Goal: Task Accomplishment & Management: Manage account settings

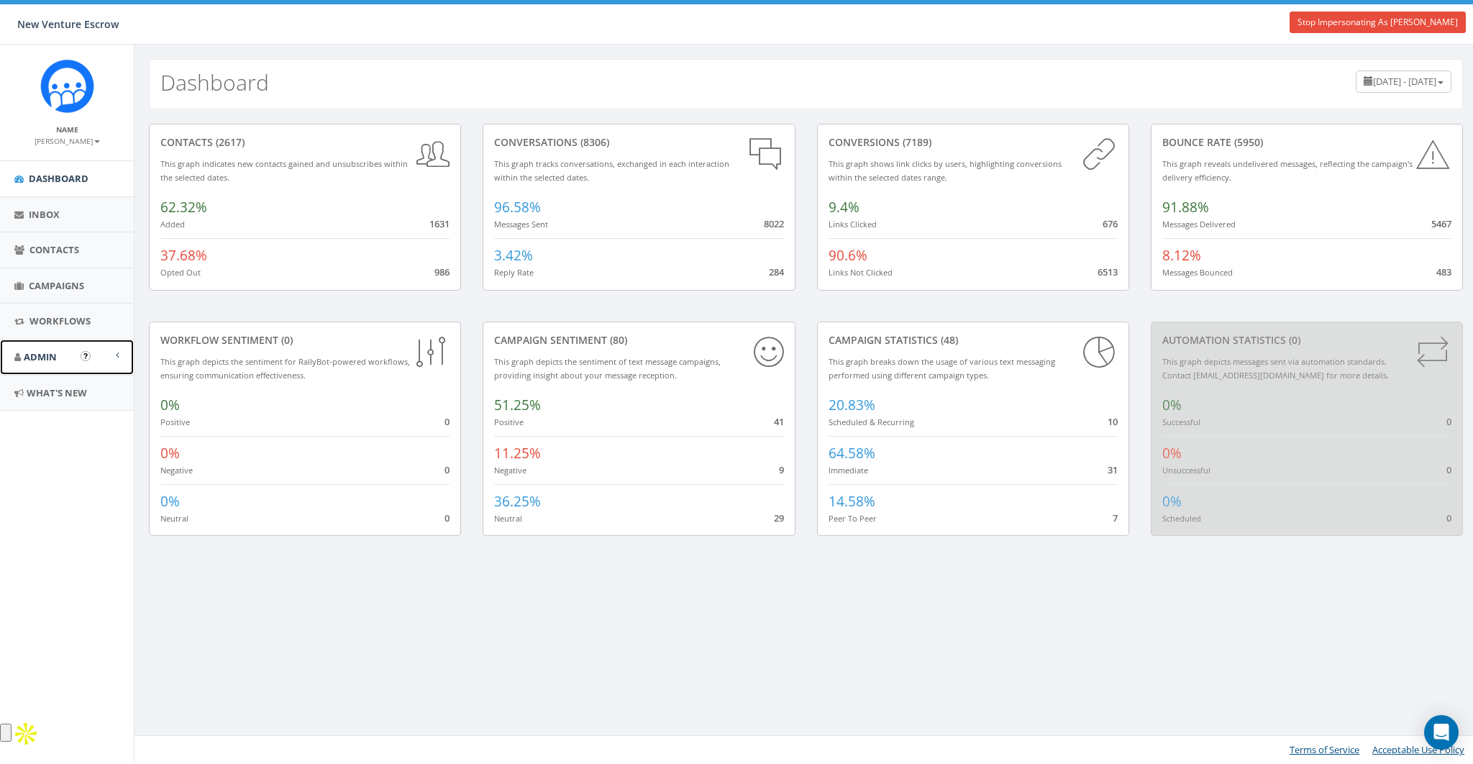
click at [34, 354] on span "Admin" at bounding box center [40, 356] width 33 height 13
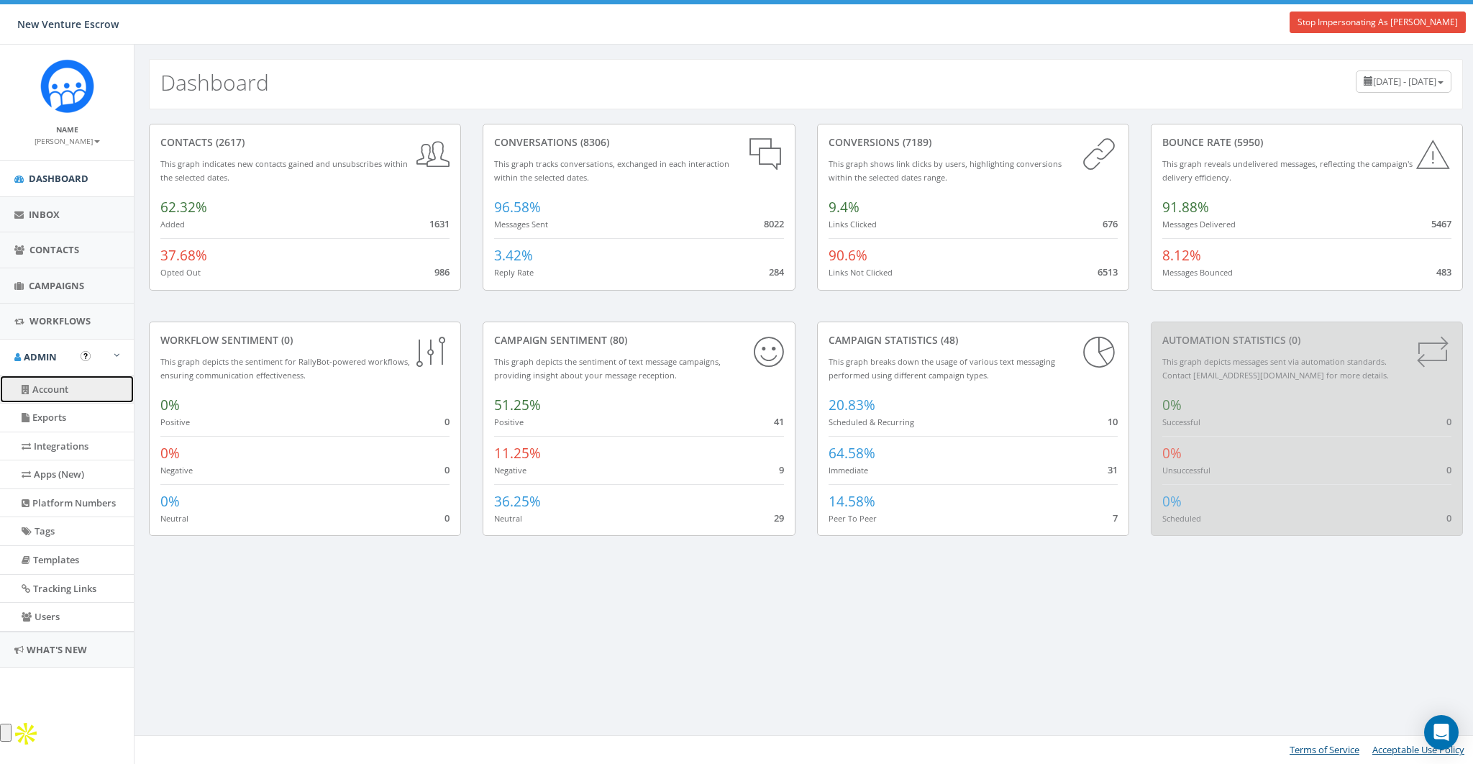
click at [57, 386] on link "Account" at bounding box center [67, 389] width 134 height 28
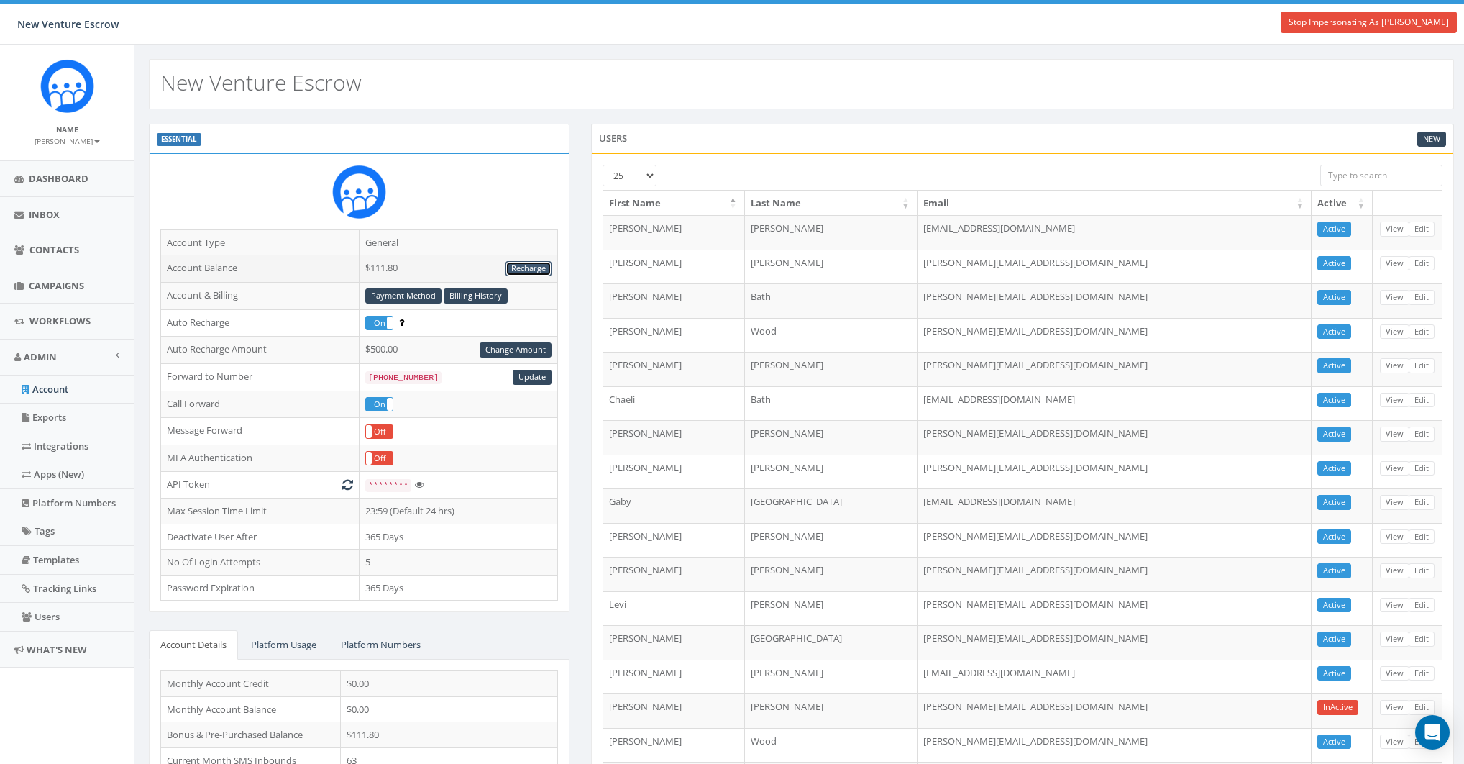
click at [521, 268] on link "Recharge" at bounding box center [528, 268] width 46 height 15
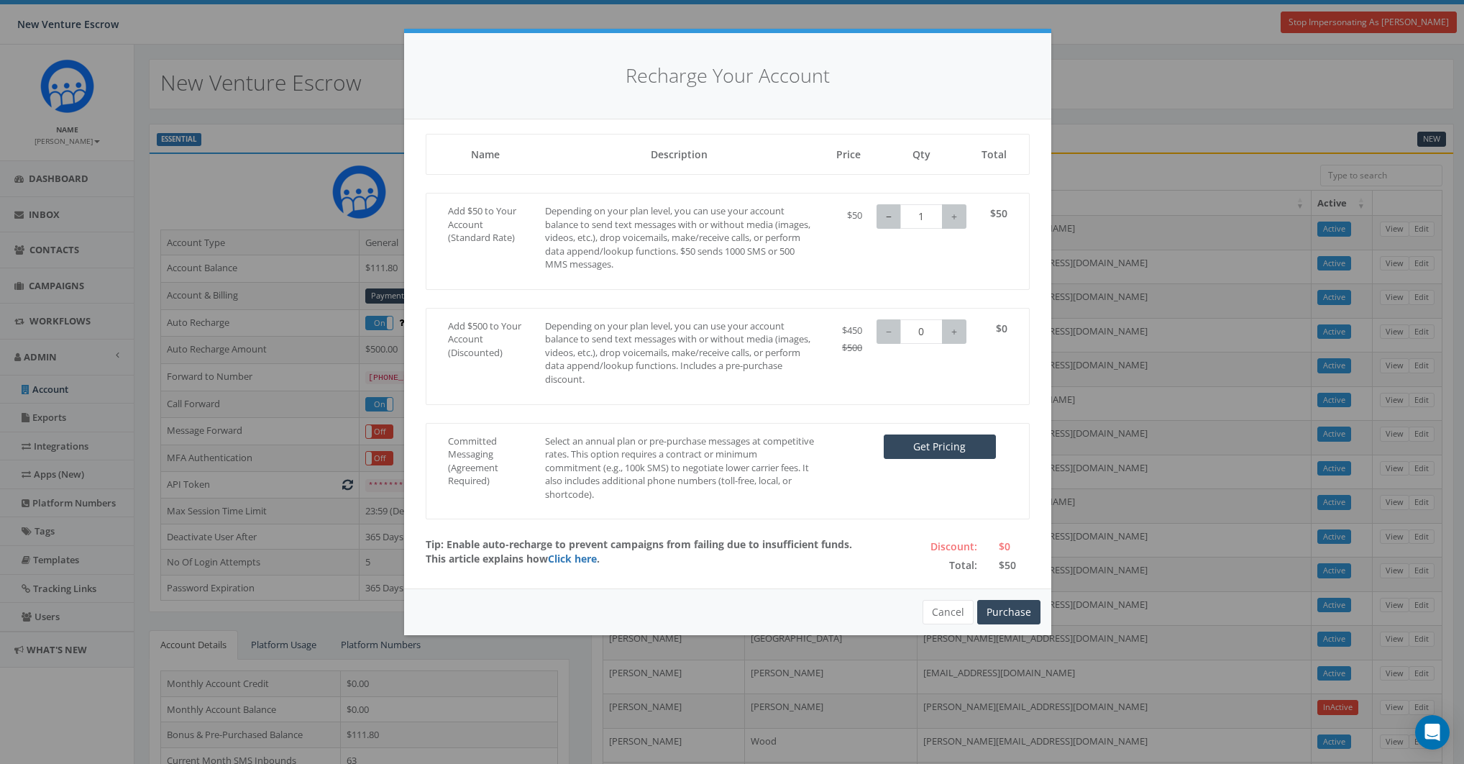
type input "0"
click at [883, 216] on button "−" at bounding box center [889, 216] width 24 height 24
type input "1"
click at [963, 334] on button "+" at bounding box center [954, 331] width 24 height 24
click at [572, 557] on link "Click here" at bounding box center [572, 559] width 49 height 14
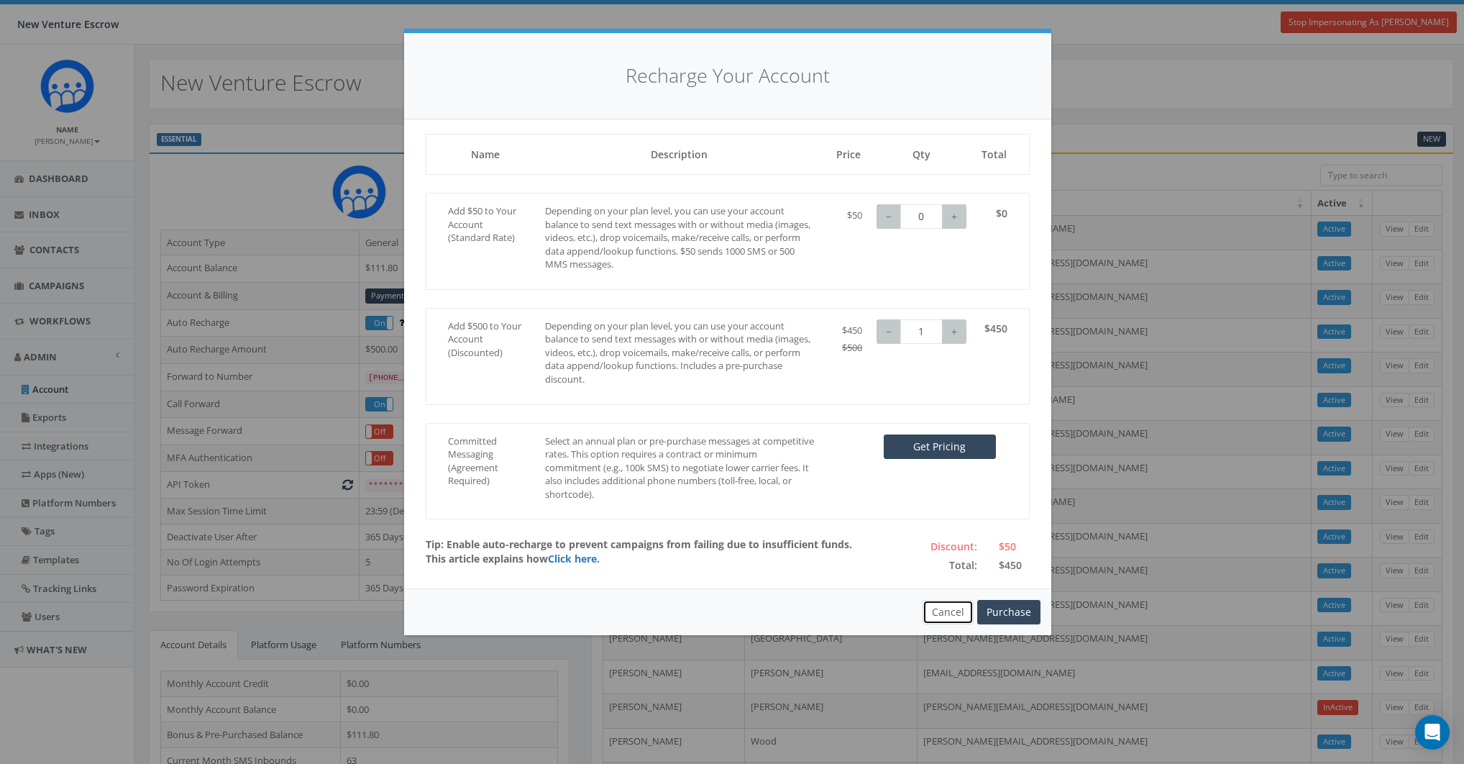
click at [944, 613] on button "Cancel" at bounding box center [948, 612] width 51 height 24
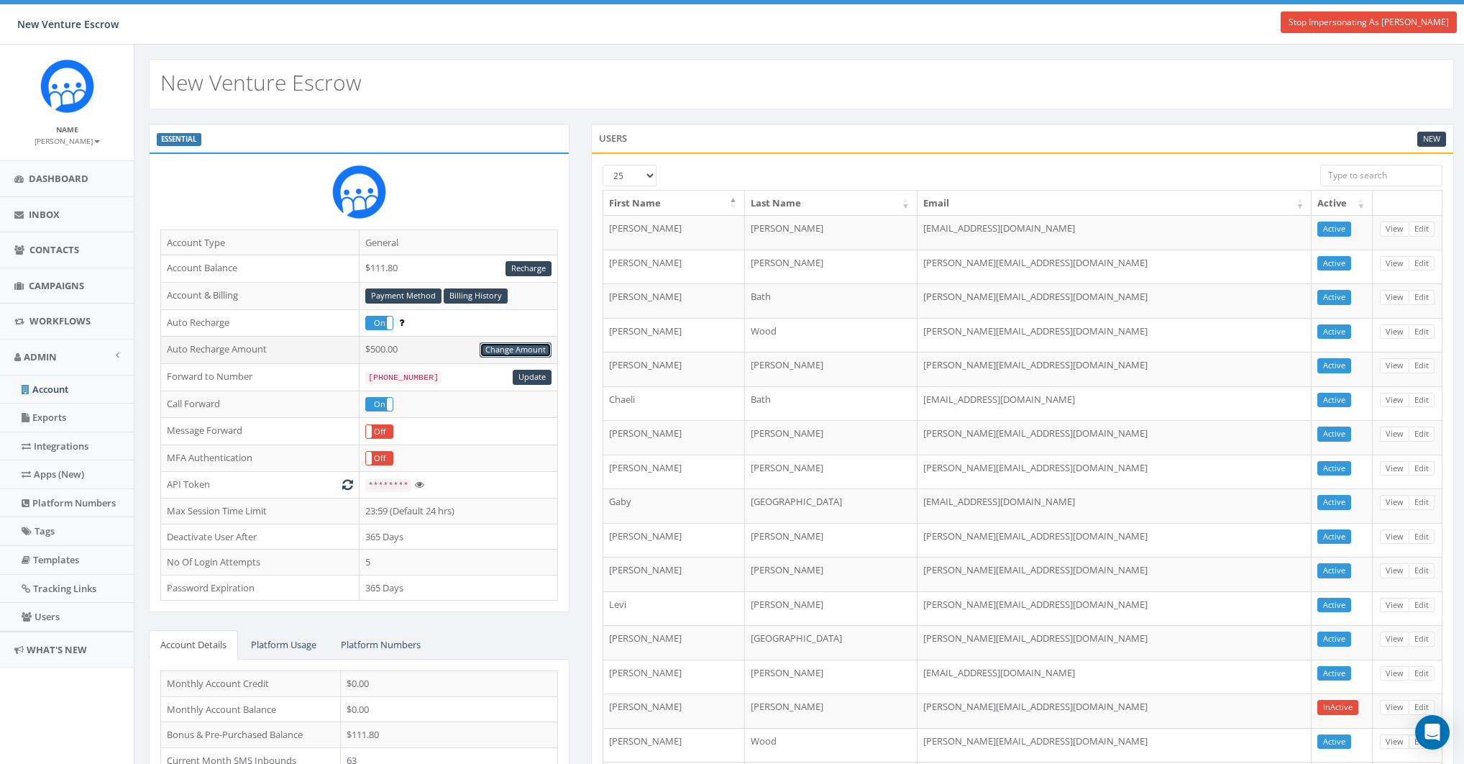
click at [515, 343] on link "Change Amount" at bounding box center [516, 349] width 72 height 15
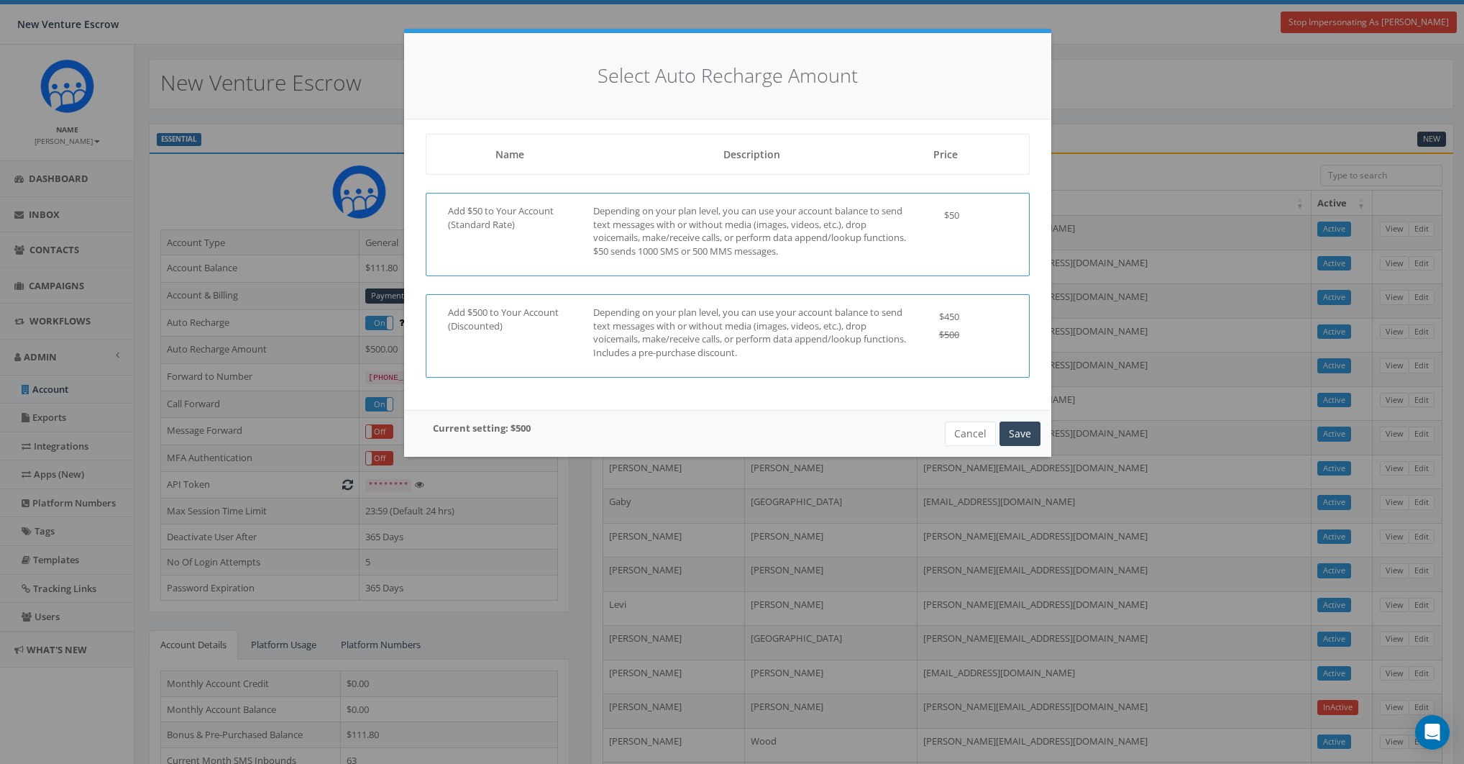
click at [899, 222] on p "Depending on your plan level, you can use your account balance to send text mes…" at bounding box center [751, 230] width 317 height 53
click at [1017, 431] on button "Save" at bounding box center [1019, 433] width 41 height 24
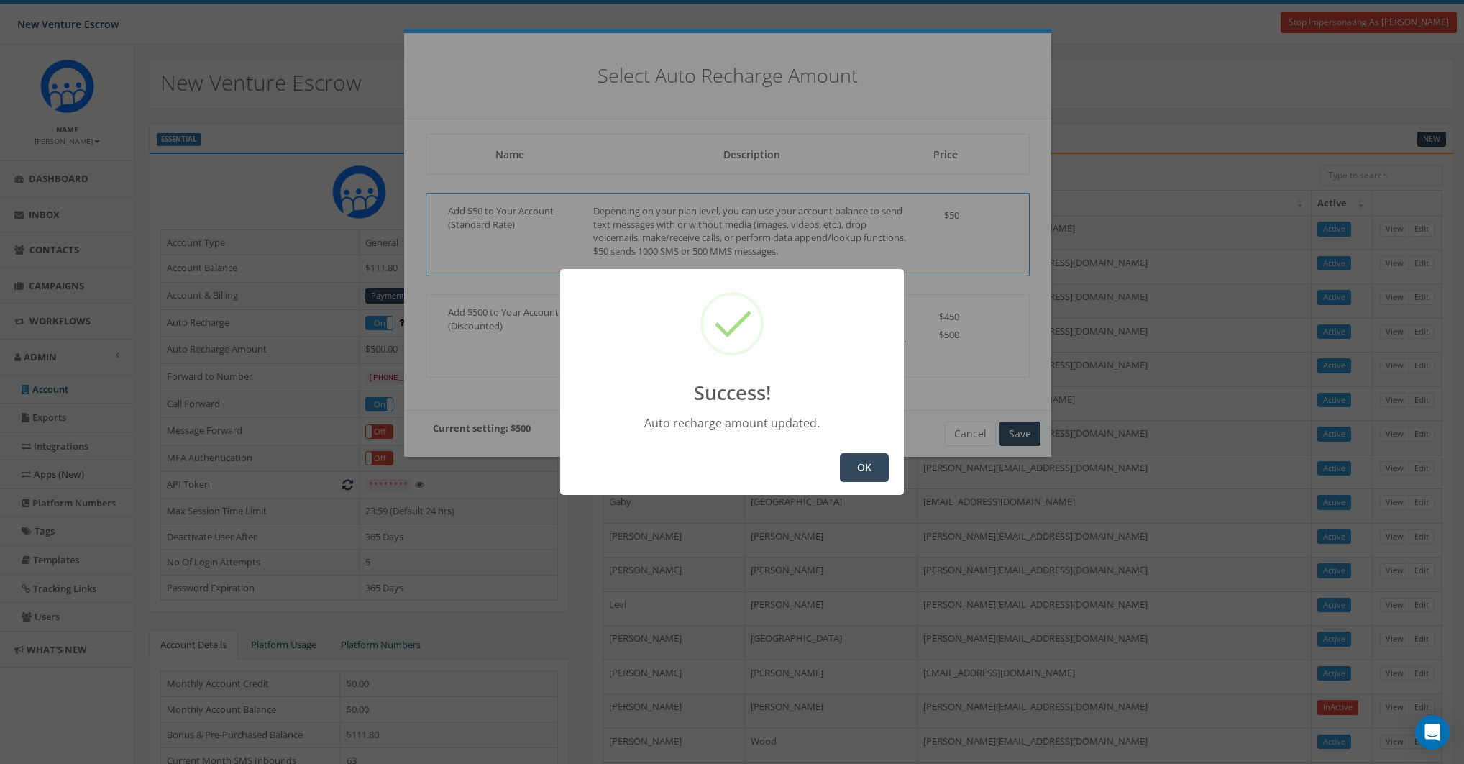
click at [868, 458] on button "OK" at bounding box center [864, 467] width 49 height 29
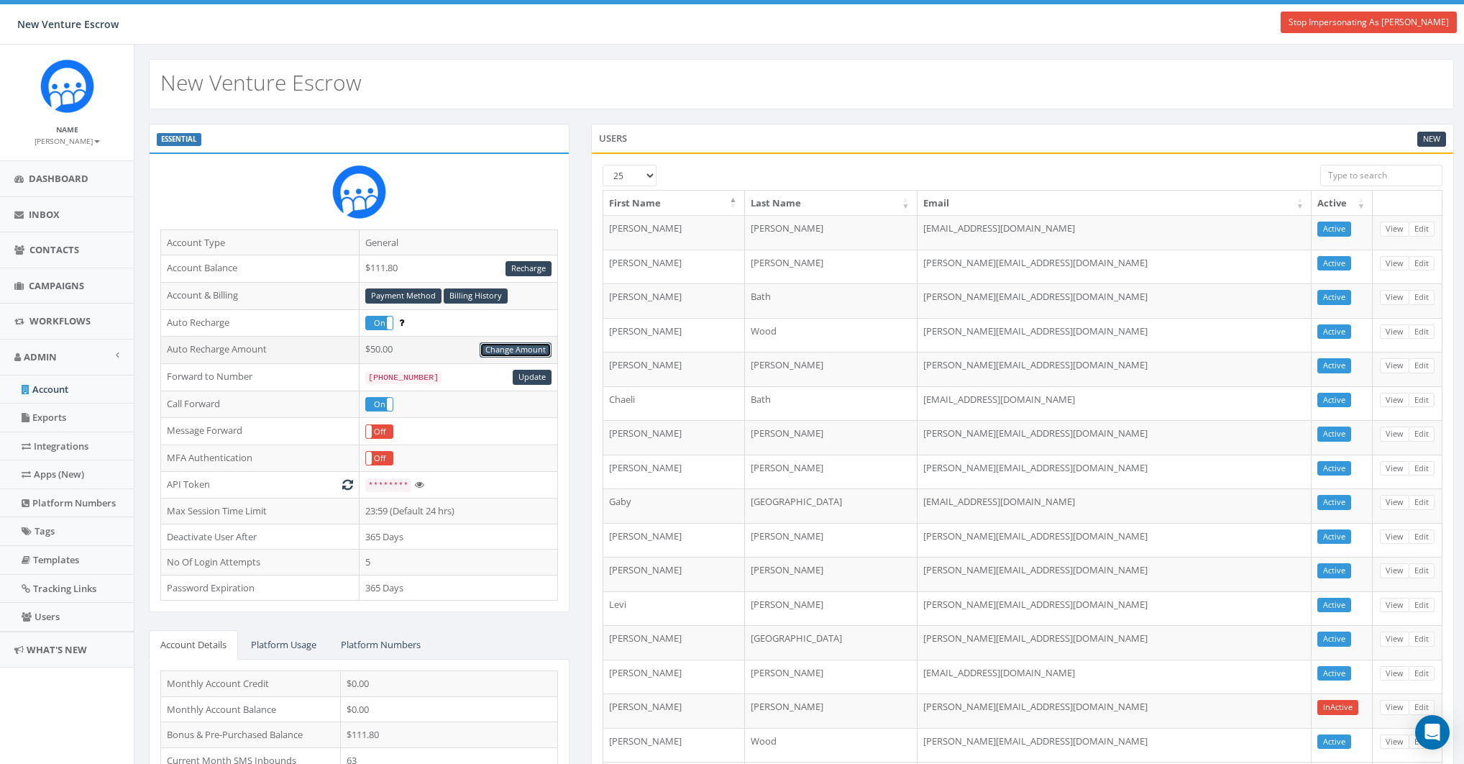
click at [503, 352] on link "Change Amount" at bounding box center [516, 349] width 72 height 15
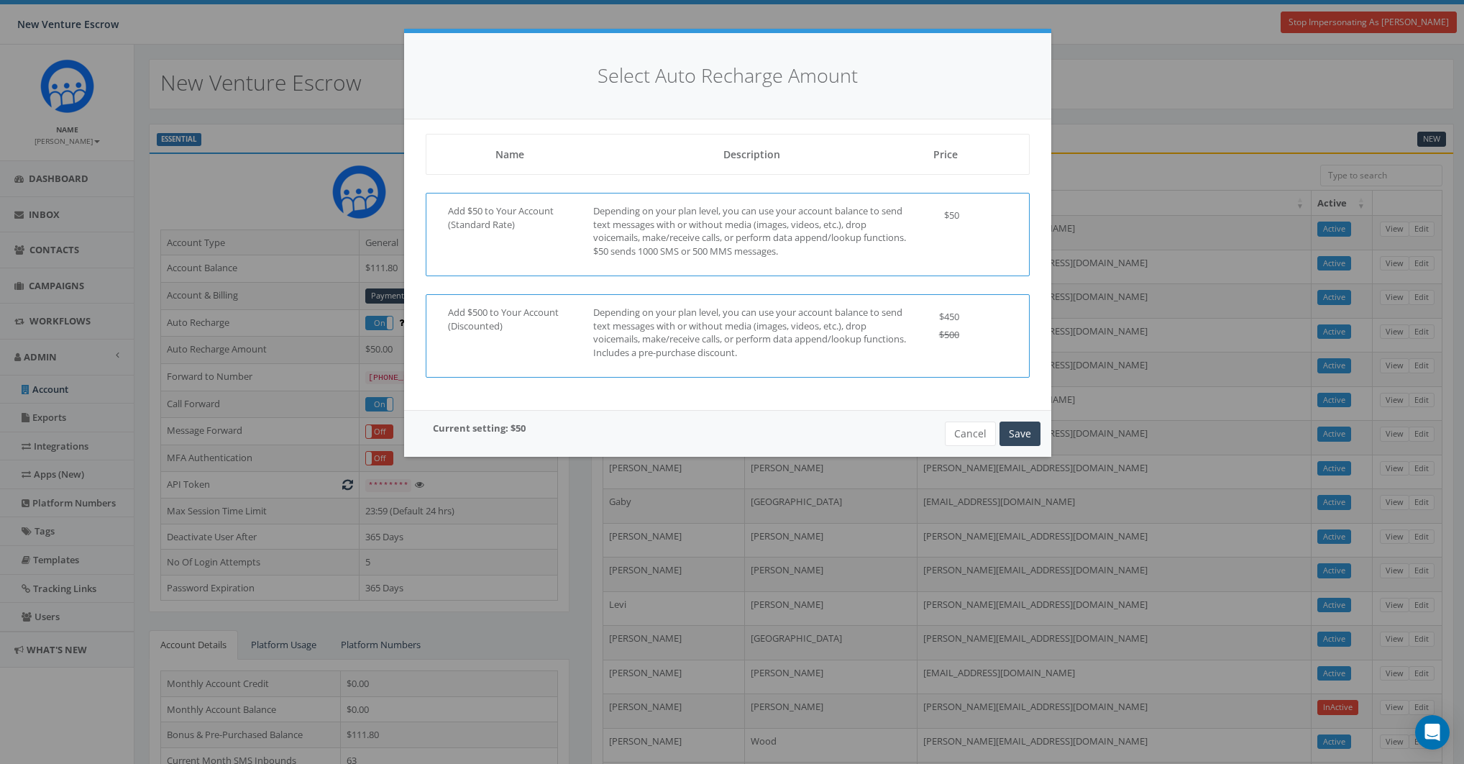
click at [845, 311] on p "Depending on your plan level, you can use your account balance to send text mes…" at bounding box center [751, 332] width 317 height 53
click at [1029, 433] on button "Save" at bounding box center [1019, 433] width 41 height 24
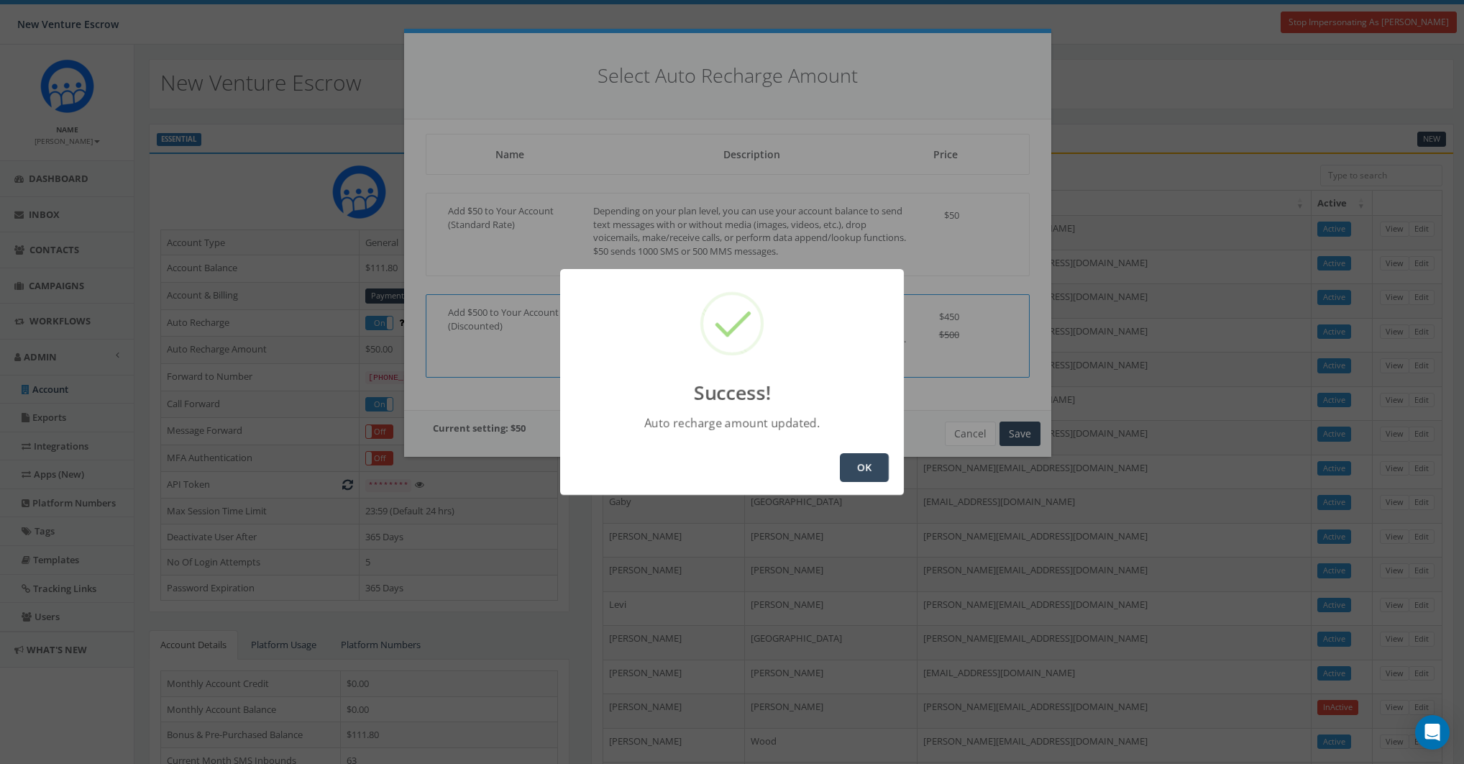
click at [848, 471] on button "OK" at bounding box center [864, 467] width 49 height 29
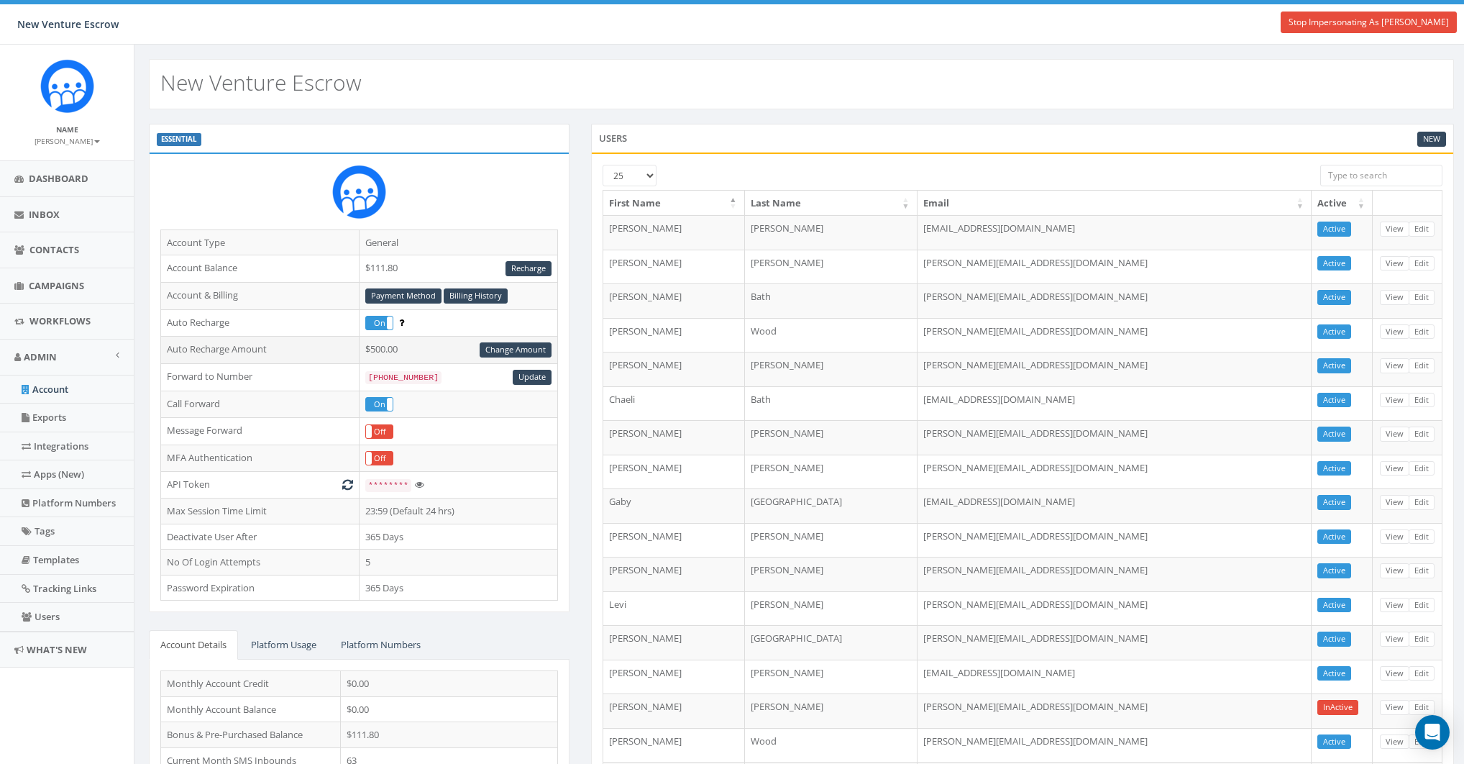
click at [232, 349] on td "Auto Recharge Amount" at bounding box center [260, 350] width 198 height 27
click at [580, 342] on div "Users New 25 50 100 First Name Last Name Email Active Andrea Martino andream@ne…" at bounding box center [1022, 509] width 884 height 770
click at [1386, 29] on link "Stop Impersonating As [PERSON_NAME]" at bounding box center [1369, 23] width 176 height 22
